Goal: Task Accomplishment & Management: Manage account settings

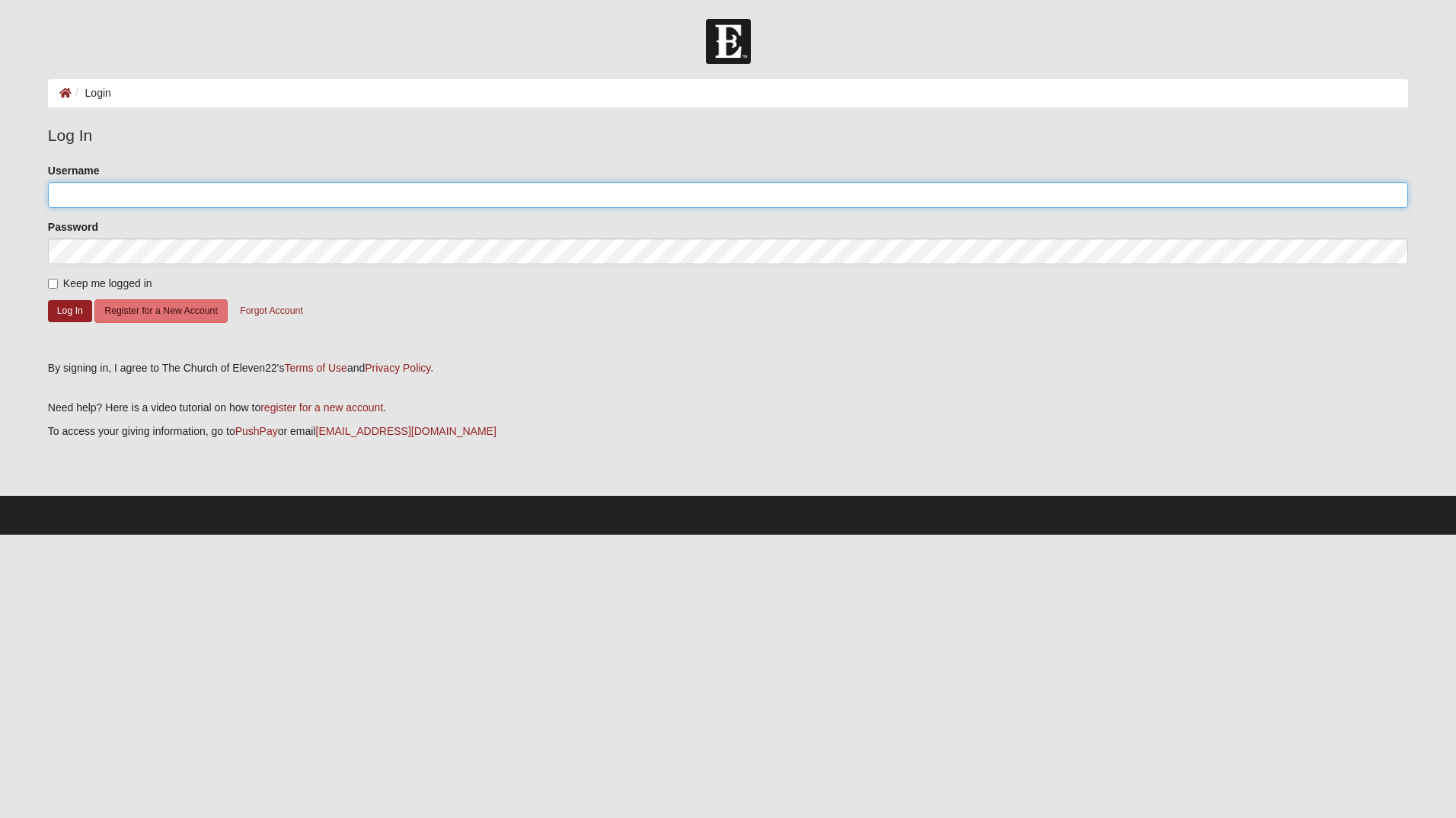
click at [126, 190] on input "Username" at bounding box center [728, 195] width 1360 height 26
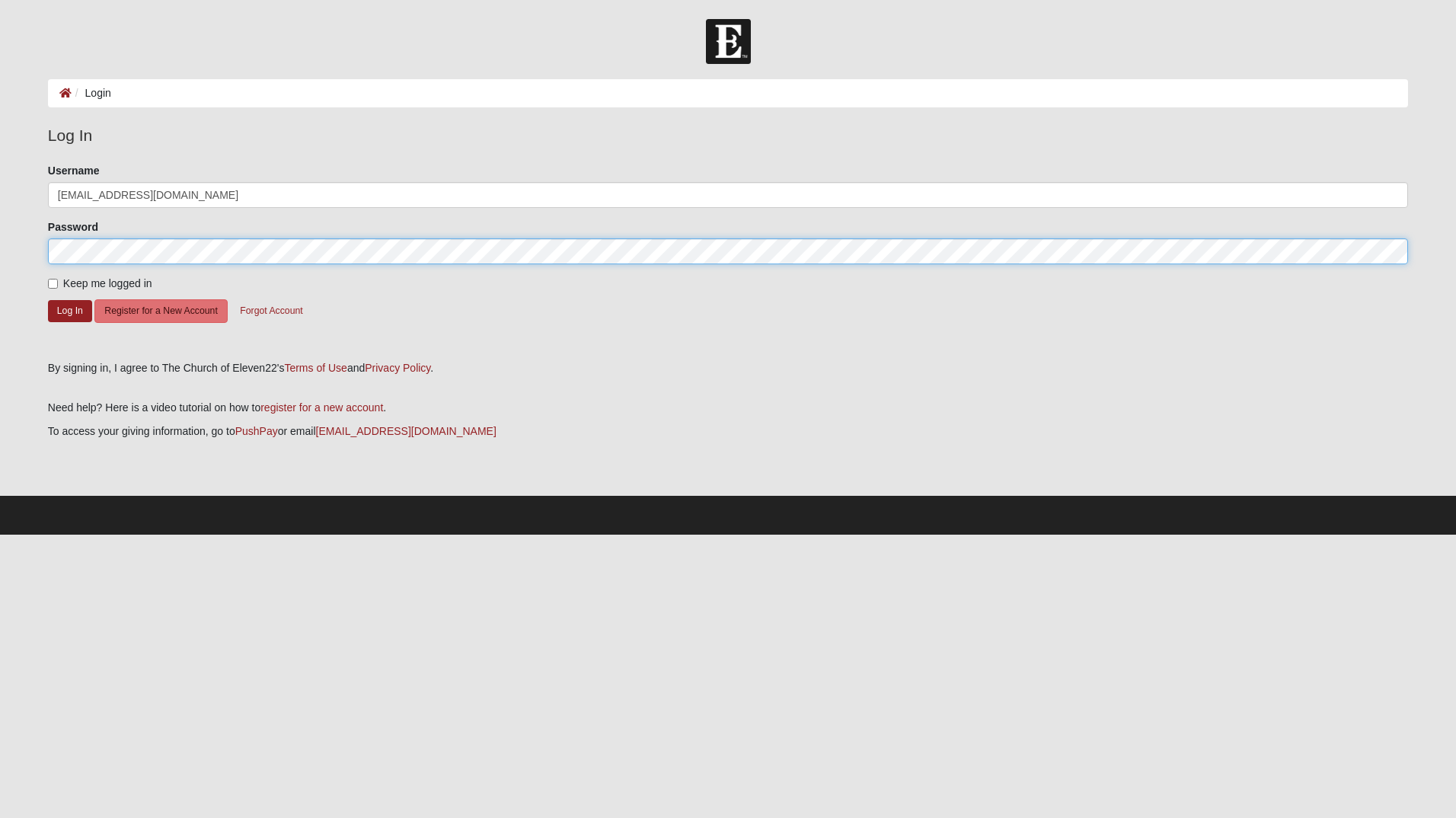
click at [48, 300] on button "Log In" at bounding box center [69, 311] width 44 height 22
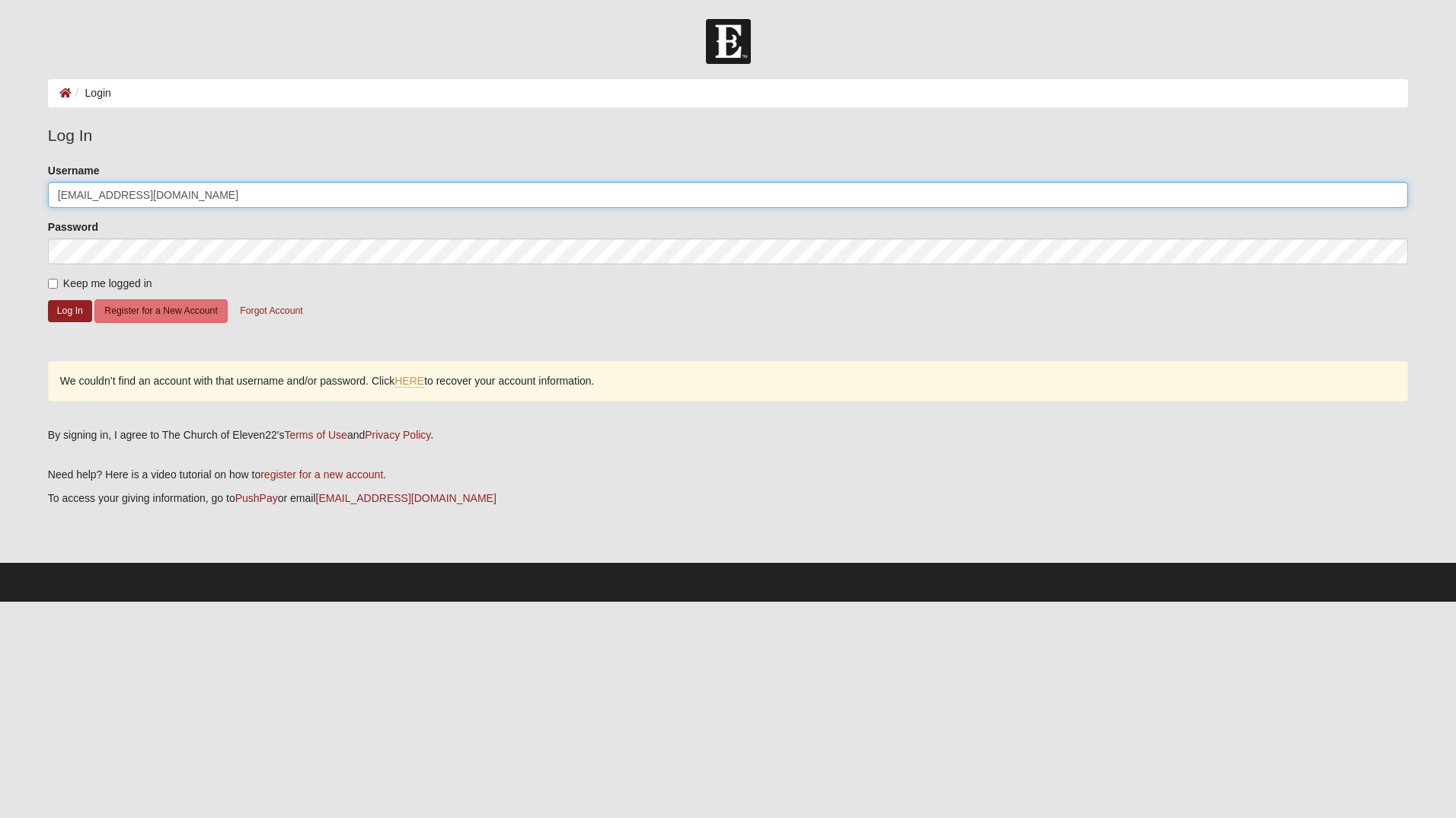
click at [215, 200] on input "27andrewmsmith@gmail.com" at bounding box center [728, 195] width 1360 height 26
drag, startPoint x: 216, startPoint y: 194, endPoint x: 138, endPoint y: 209, distance: 79.4
click at [138, 209] on form "Please correct the following: Username 27andrewmsmith@gmail.com Password Keep m…" at bounding box center [728, 256] width 1360 height 187
type input "27andrewmsmith"
click at [52, 278] on input "Keep me logged in" at bounding box center [52, 283] width 10 height 10
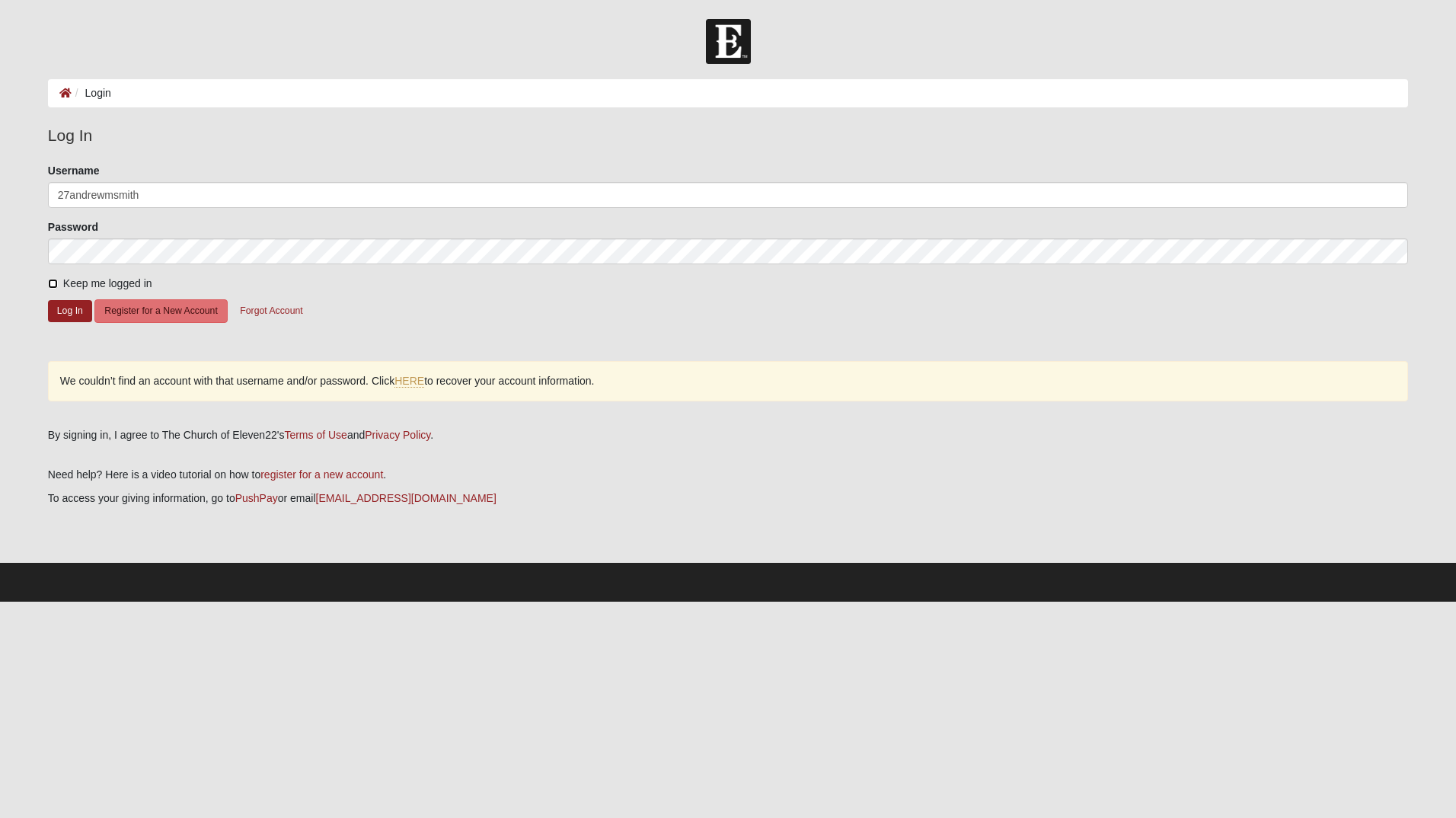
checkbox input "true"
click at [77, 309] on button "Log In" at bounding box center [69, 311] width 44 height 22
drag, startPoint x: 174, startPoint y: 193, endPoint x: 33, endPoint y: 203, distance: 141.4
click at [33, 203] on form "Log In Login Login Error Log In Please correct the following: Username 27andrew…" at bounding box center [728, 310] width 1456 height 582
type input "24andrewsmith@gmail.com"
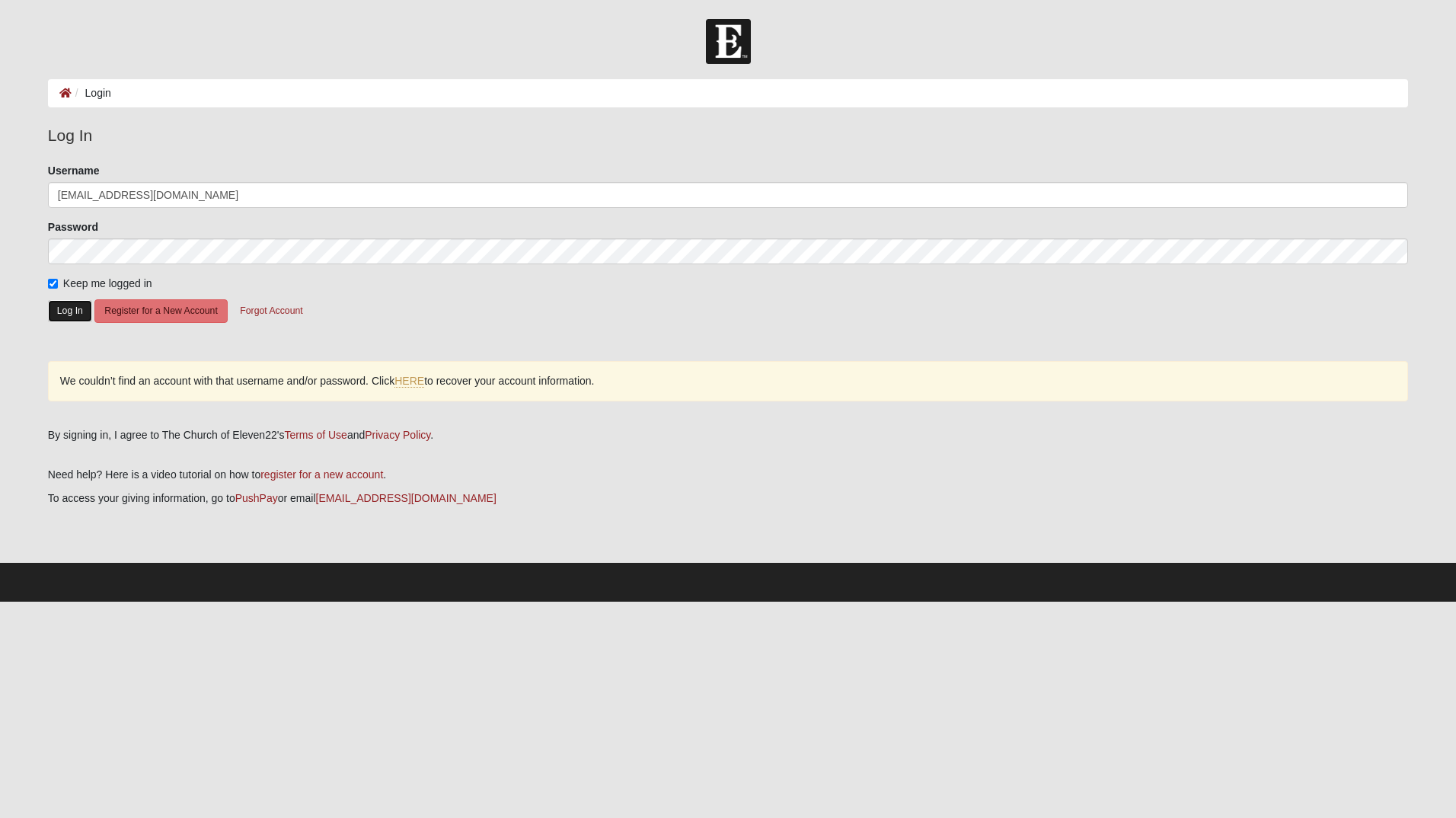
click at [59, 311] on button "Log In" at bounding box center [69, 311] width 44 height 22
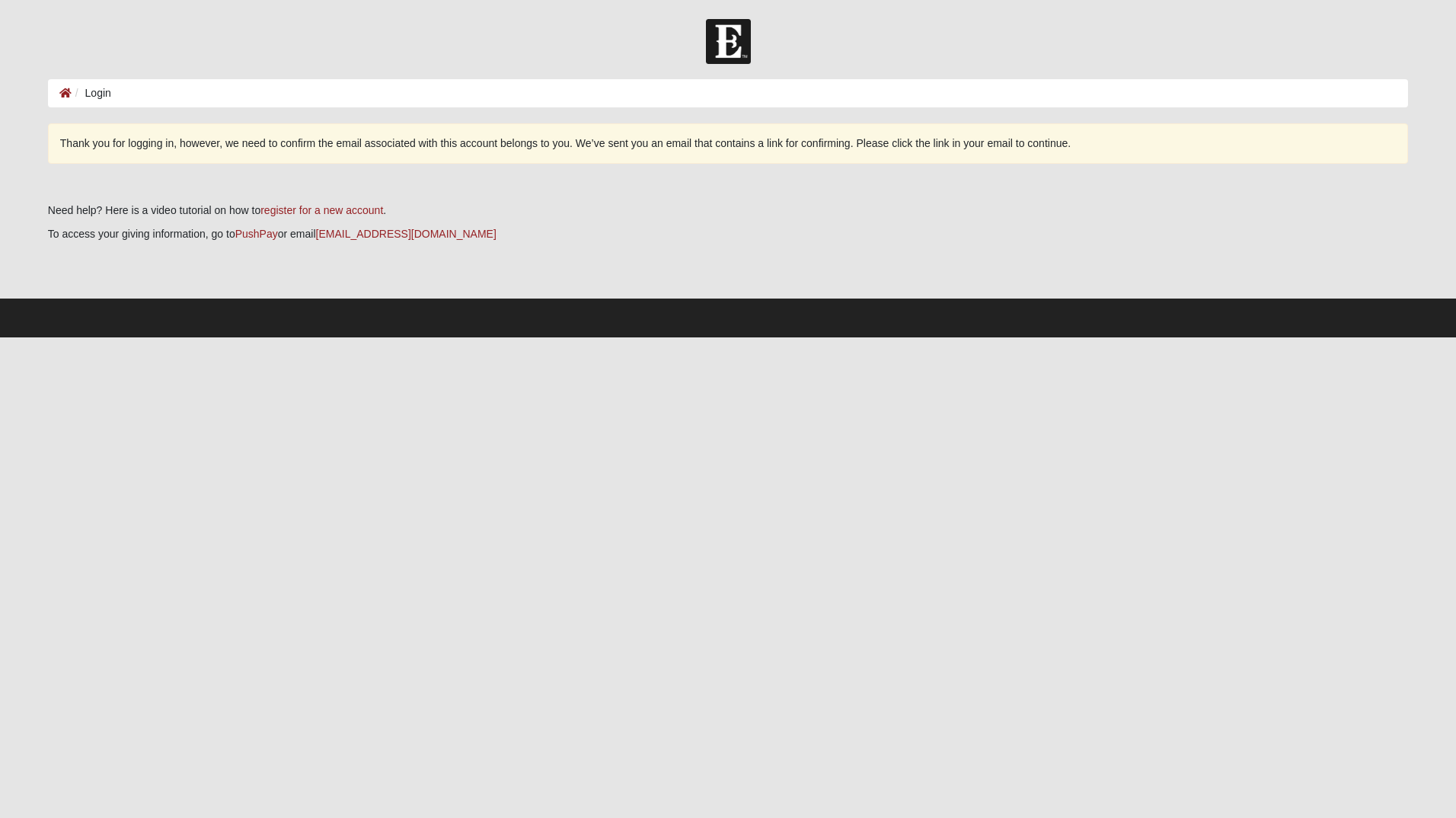
click at [92, 91] on li "Login" at bounding box center [91, 93] width 39 height 16
click at [58, 96] on ol "Login" at bounding box center [728, 93] width 1360 height 29
click at [61, 96] on icon at bounding box center [66, 93] width 12 height 11
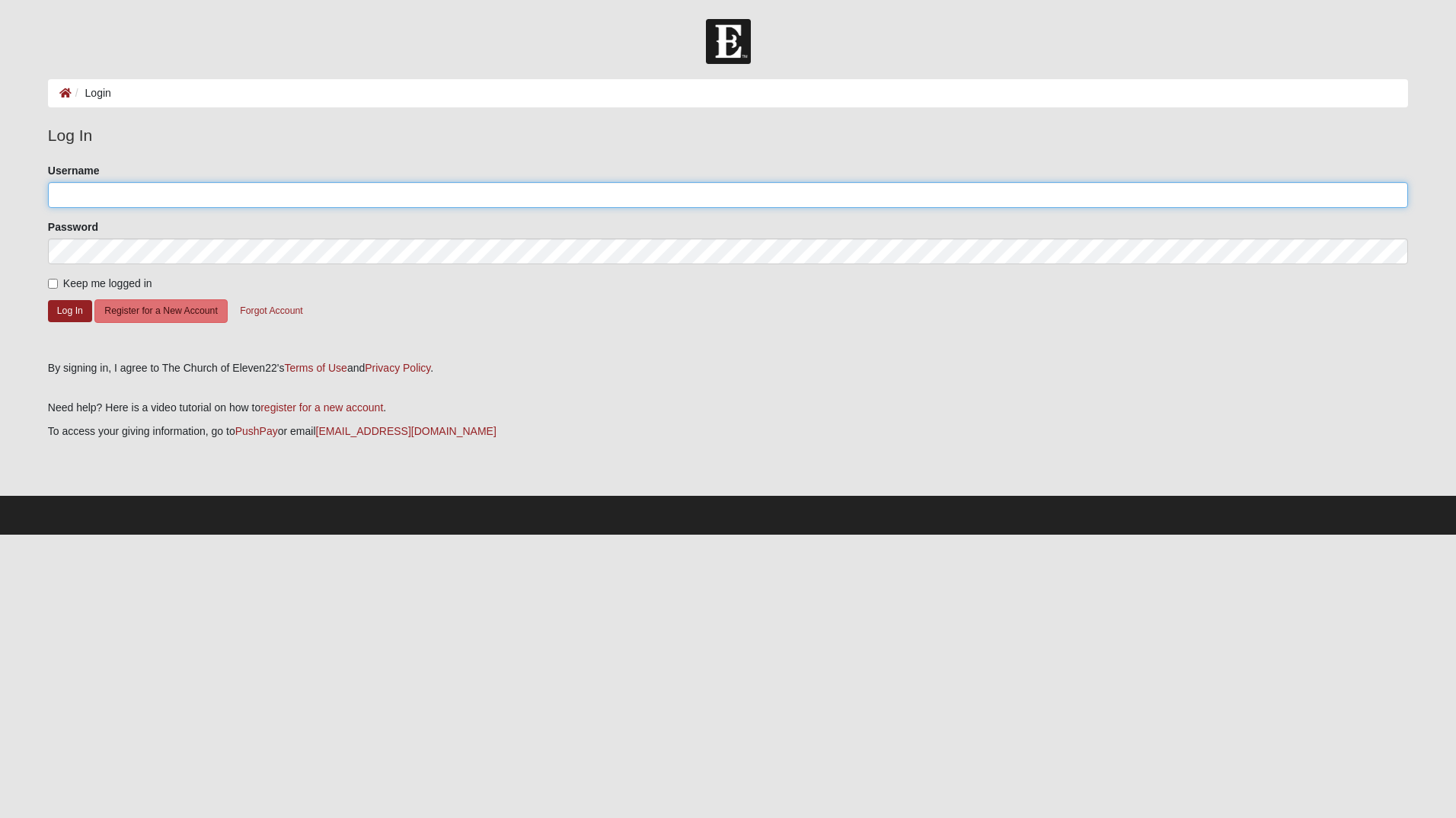
click at [86, 197] on input "Username" at bounding box center [728, 195] width 1360 height 26
type input "27andrewmsmith@gmail.com"
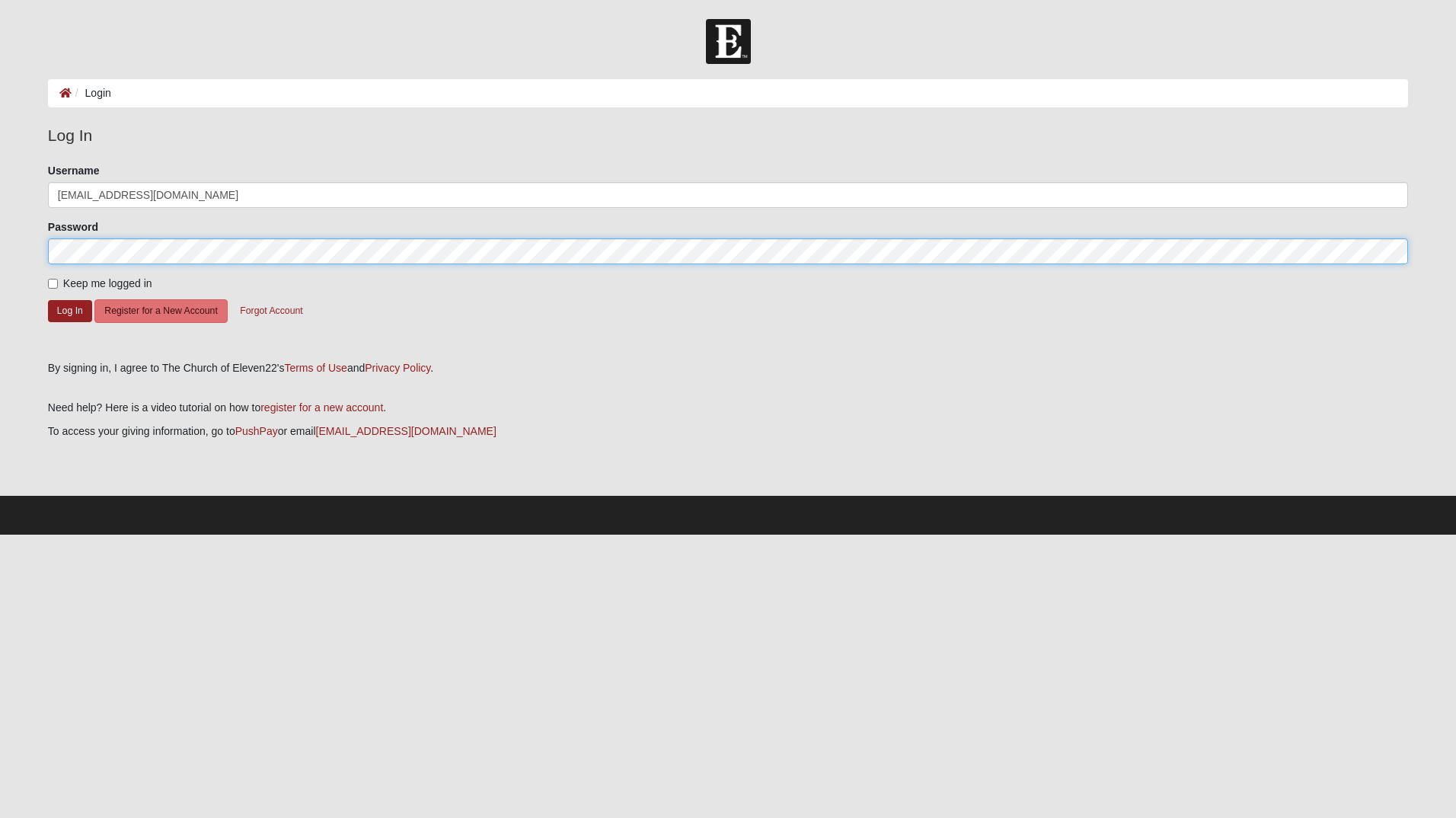
click at [48, 300] on button "Log In" at bounding box center [69, 311] width 44 height 22
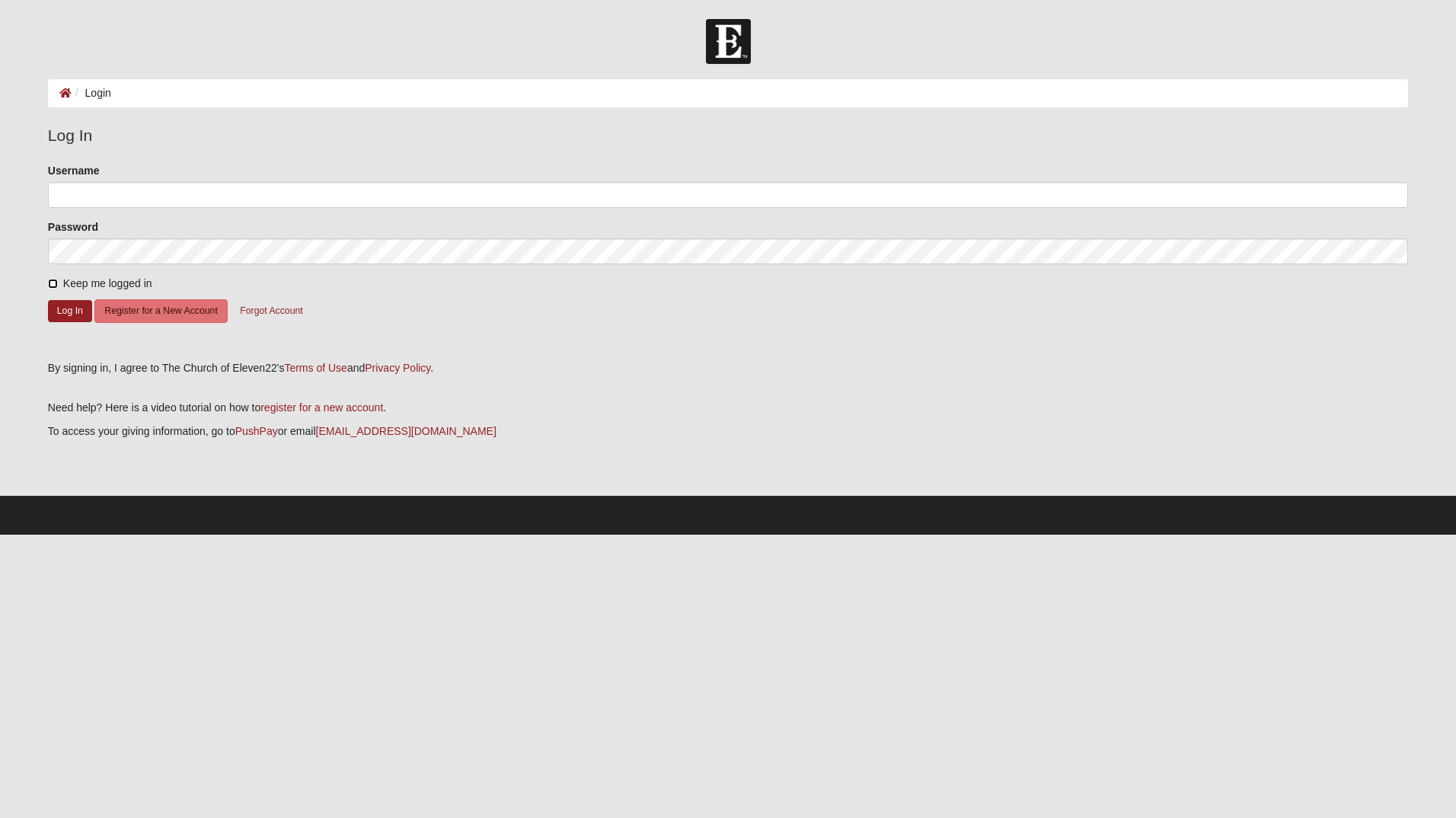
click at [55, 282] on input "Keep me logged in" at bounding box center [52, 283] width 10 height 10
checkbox input "true"
